Goal: Book appointment/travel/reservation

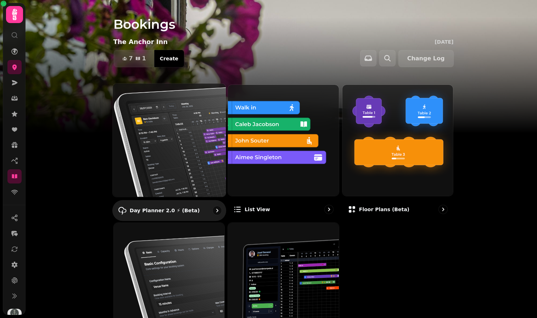
click at [171, 125] on img at bounding box center [169, 140] width 125 height 125
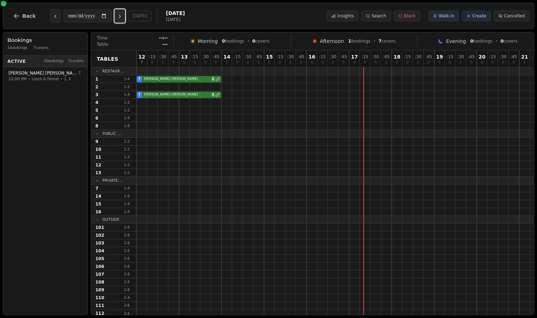
click at [124, 13] on button "Next day" at bounding box center [120, 15] width 11 height 13
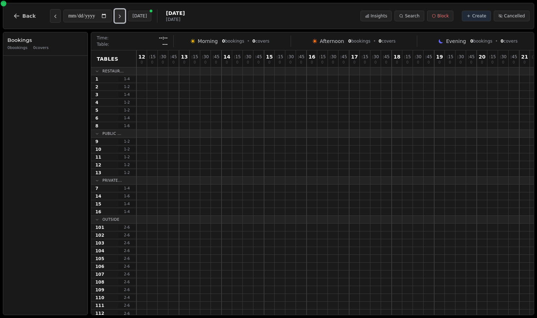
click at [124, 13] on button "Next day" at bounding box center [120, 15] width 11 height 13
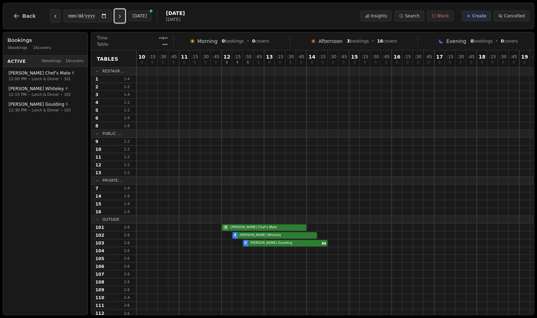
click at [124, 13] on button "Next day" at bounding box center [120, 15] width 11 height 13
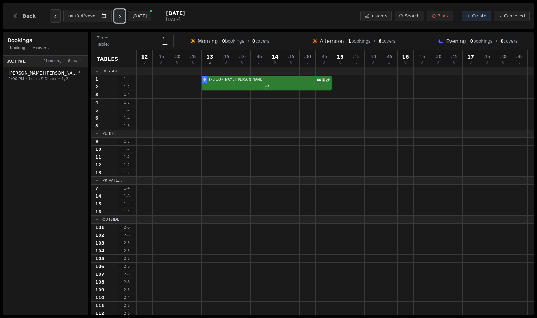
click at [124, 13] on button "Next day" at bounding box center [120, 15] width 11 height 13
type input "**********"
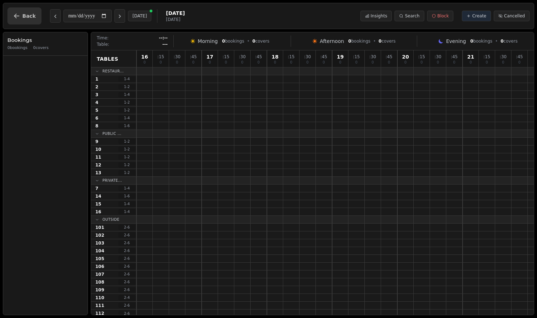
click at [33, 13] on span "Back" at bounding box center [28, 15] width 13 height 5
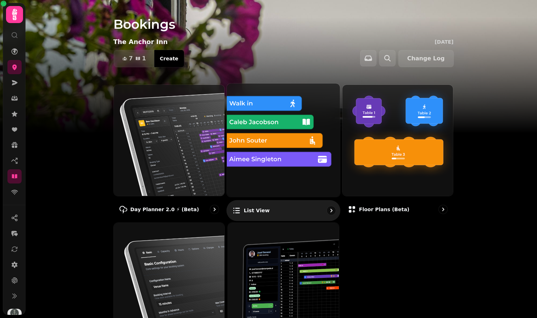
click at [257, 121] on img at bounding box center [283, 140] width 125 height 125
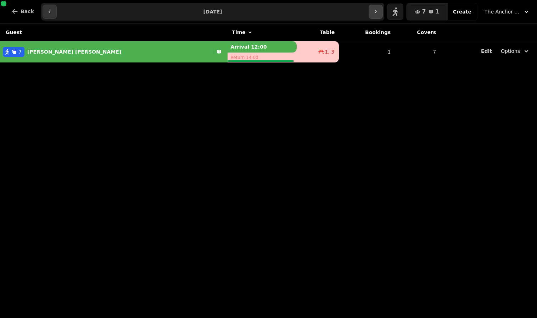
click at [379, 9] on icon "button" at bounding box center [376, 12] width 6 height 6
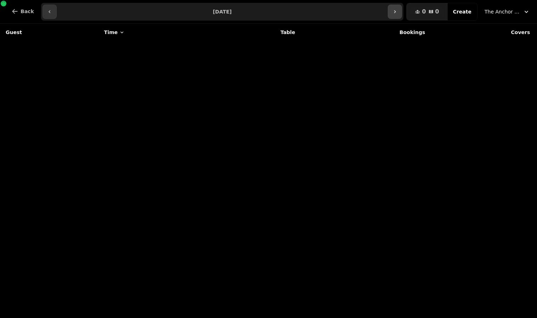
click at [399, 15] on button "button" at bounding box center [395, 12] width 14 height 14
type input "**********"
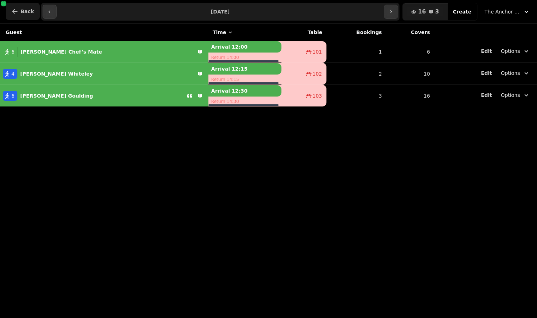
click at [22, 11] on span "Back" at bounding box center [27, 11] width 13 height 5
